Goal: Information Seeking & Learning: Learn about a topic

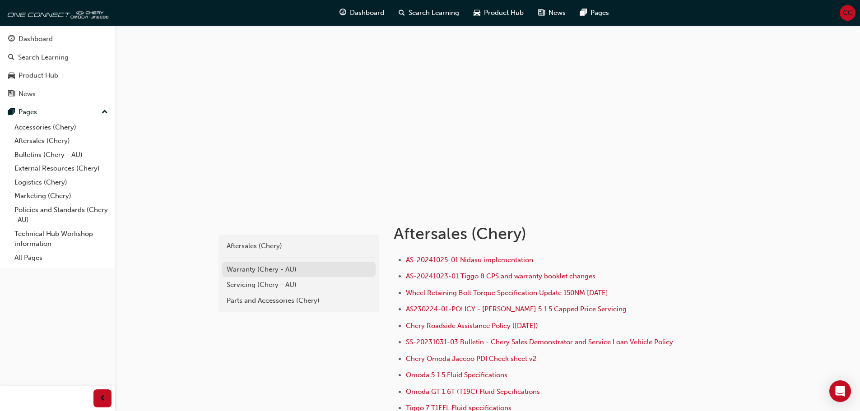
click at [286, 270] on div "Warranty (Chery - AU)" at bounding box center [299, 270] width 145 height 10
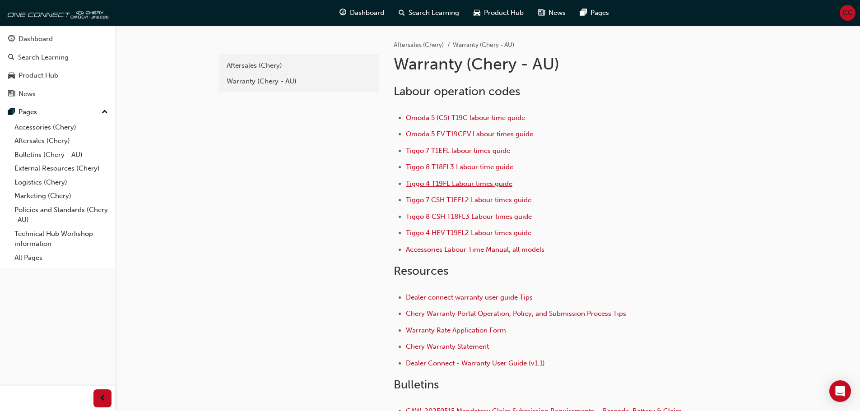
click at [433, 182] on span "Tiggo 4 T19FL Labour times guide" at bounding box center [459, 184] width 107 height 8
click at [425, 149] on span "Tiggo 7 T1EFL labour times guide" at bounding box center [458, 151] width 104 height 8
